Goal: Find specific page/section: Find specific page/section

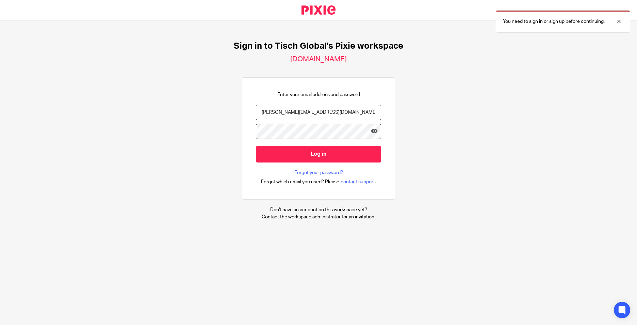
click at [301, 151] on input "Log in" at bounding box center [318, 154] width 125 height 17
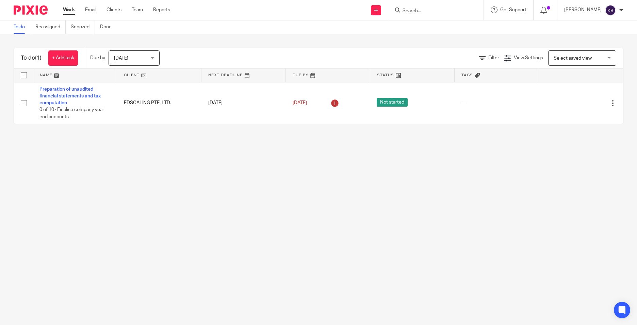
click at [463, 10] on input "Search" at bounding box center [432, 11] width 61 height 6
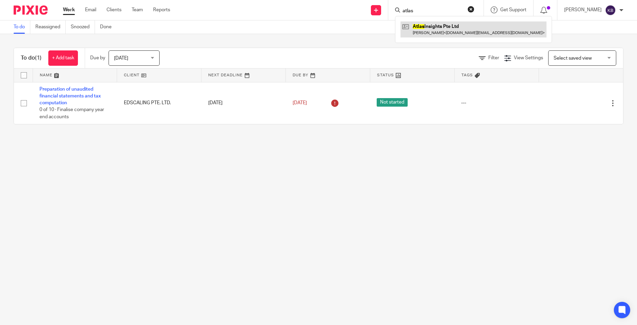
type input "atlas"
click at [464, 33] on link at bounding box center [474, 29] width 146 height 16
